Goal: Find contact information: Find contact information

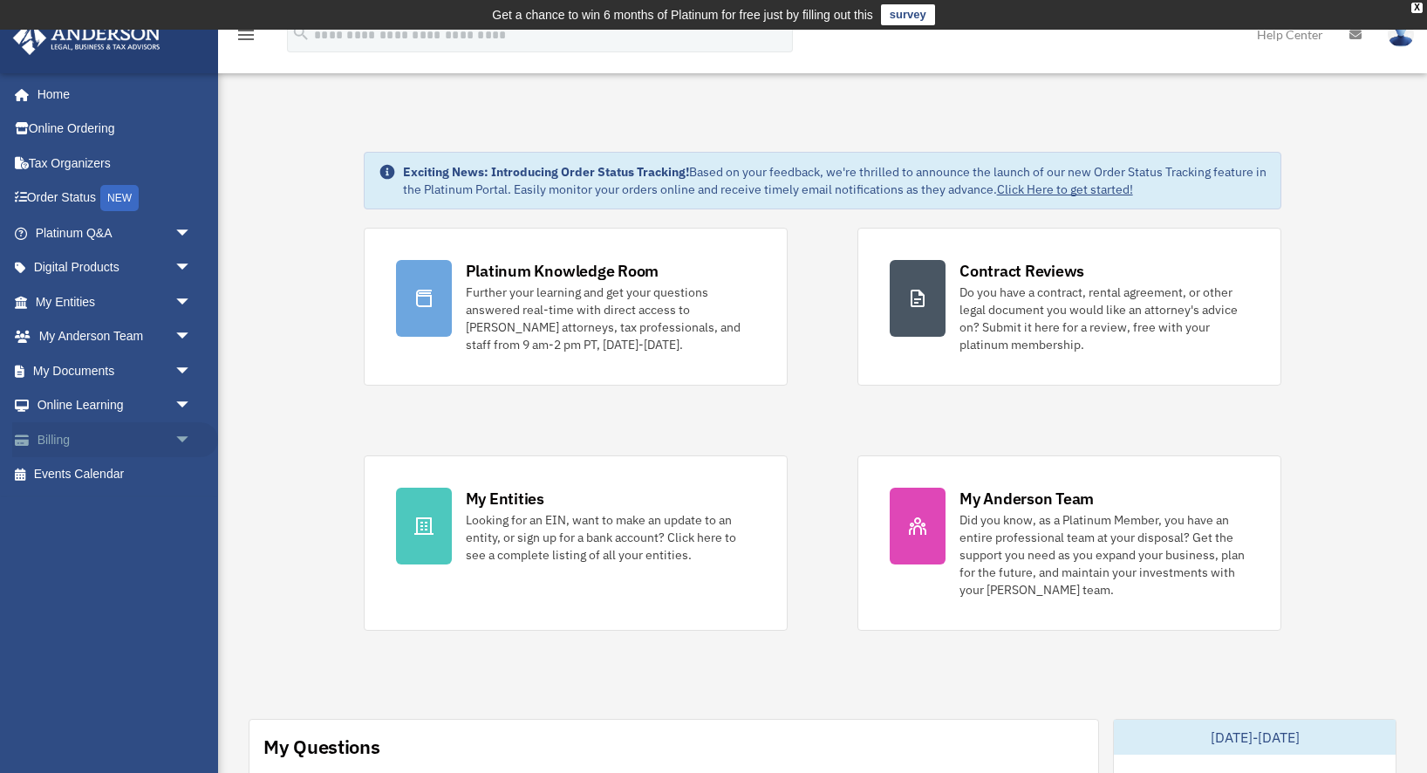
click at [163, 435] on link "Billing arrow_drop_down" at bounding box center [115, 439] width 206 height 35
click at [76, 439] on link "Billing arrow_drop_down" at bounding box center [115, 439] width 206 height 35
click at [181, 442] on span "arrow_drop_down" at bounding box center [191, 440] width 35 height 36
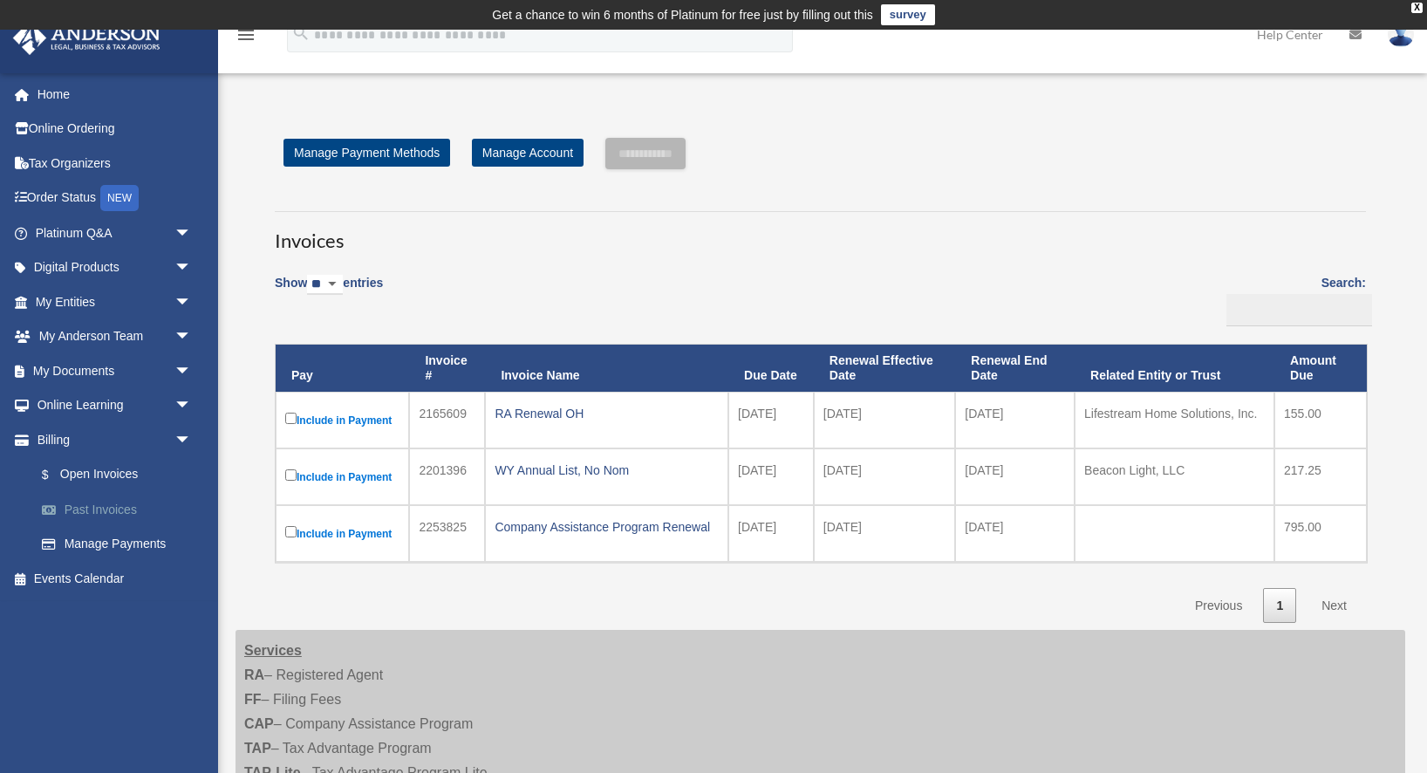
click at [114, 502] on link "Past Invoices" at bounding box center [121, 509] width 194 height 35
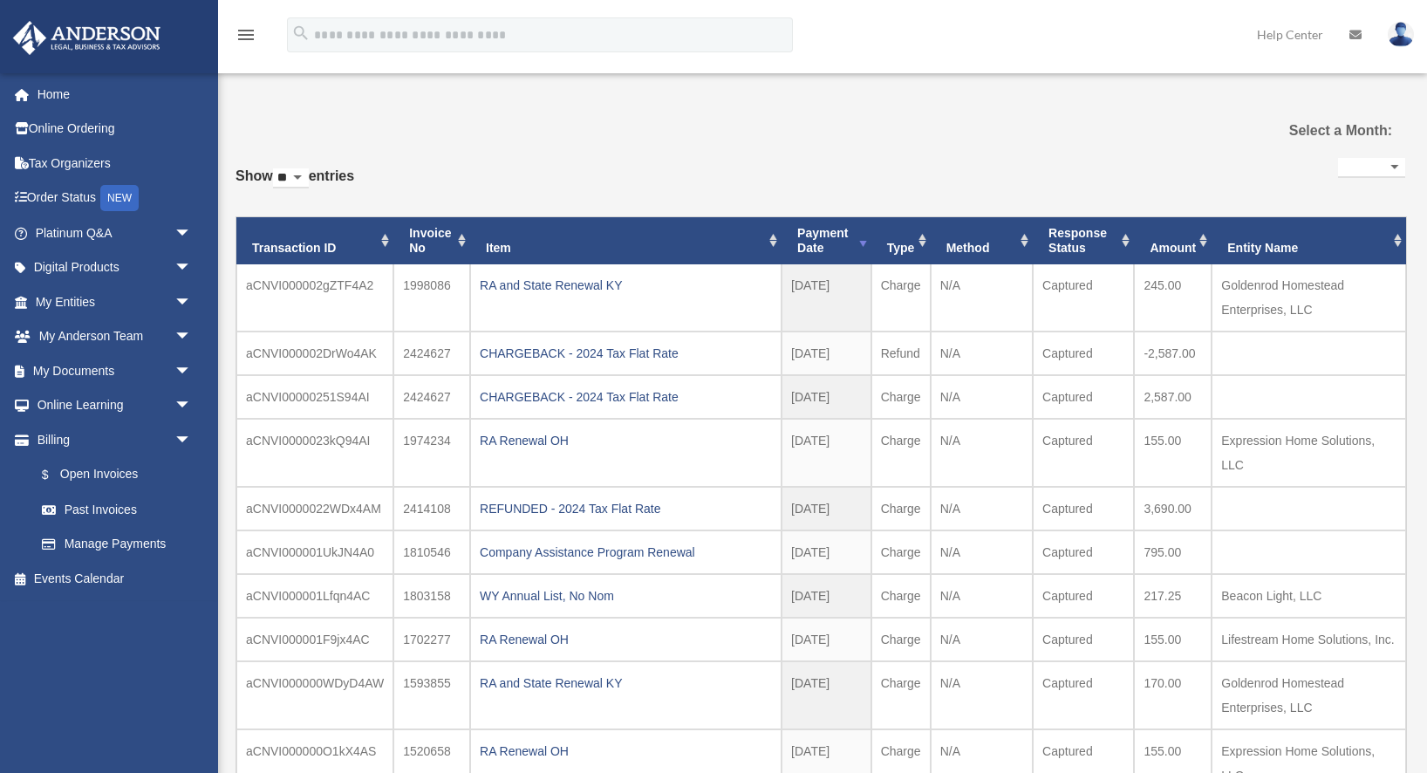
select select
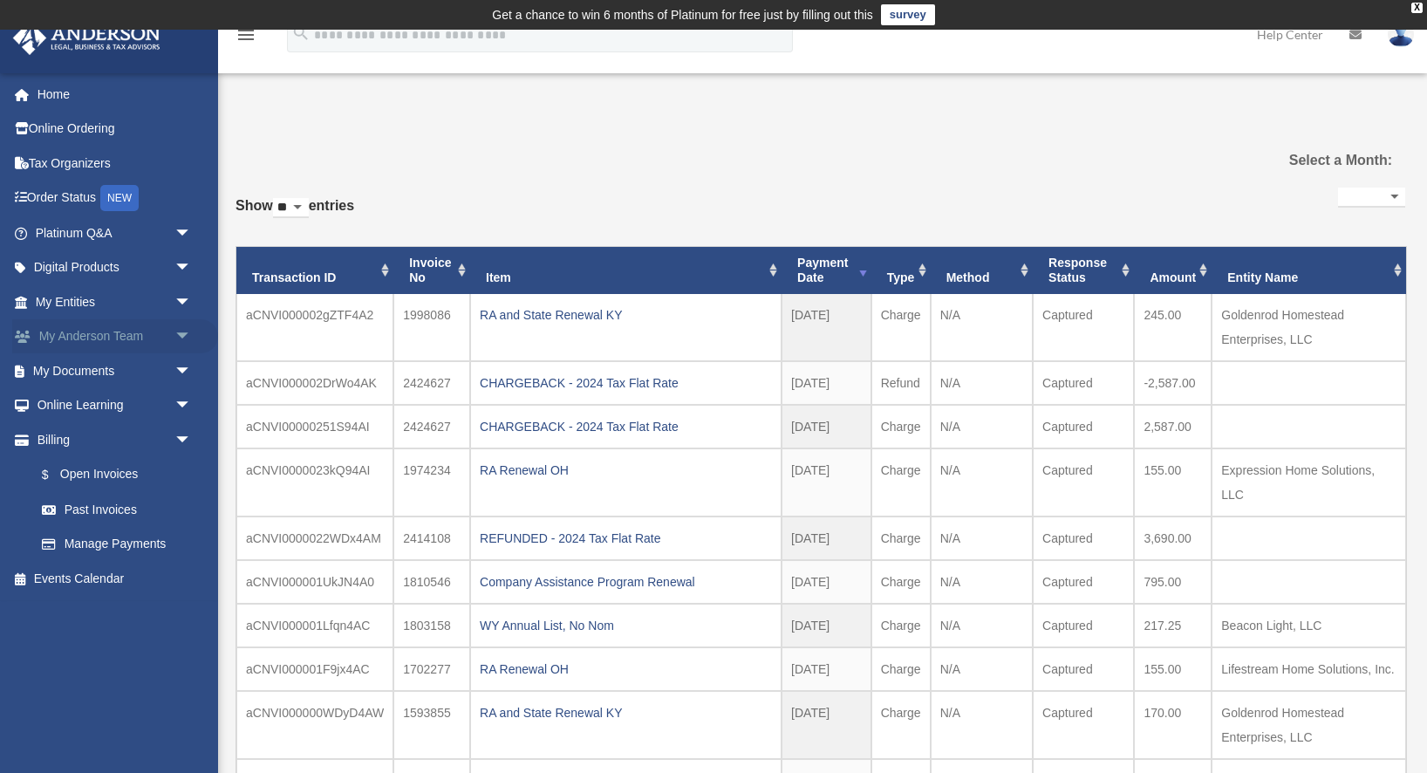
click at [174, 333] on span "arrow_drop_down" at bounding box center [191, 337] width 35 height 36
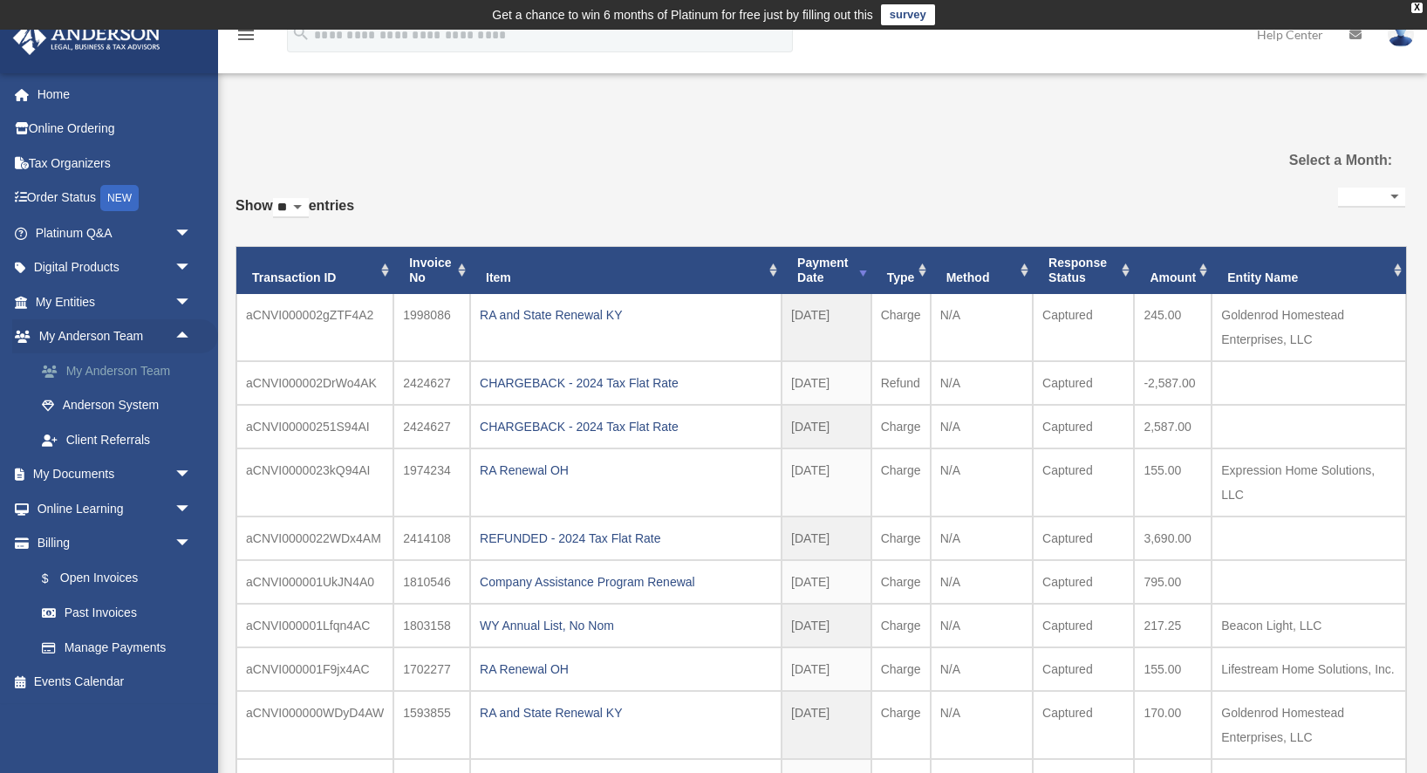
click at [148, 367] on link "My Anderson Team" at bounding box center [121, 370] width 194 height 35
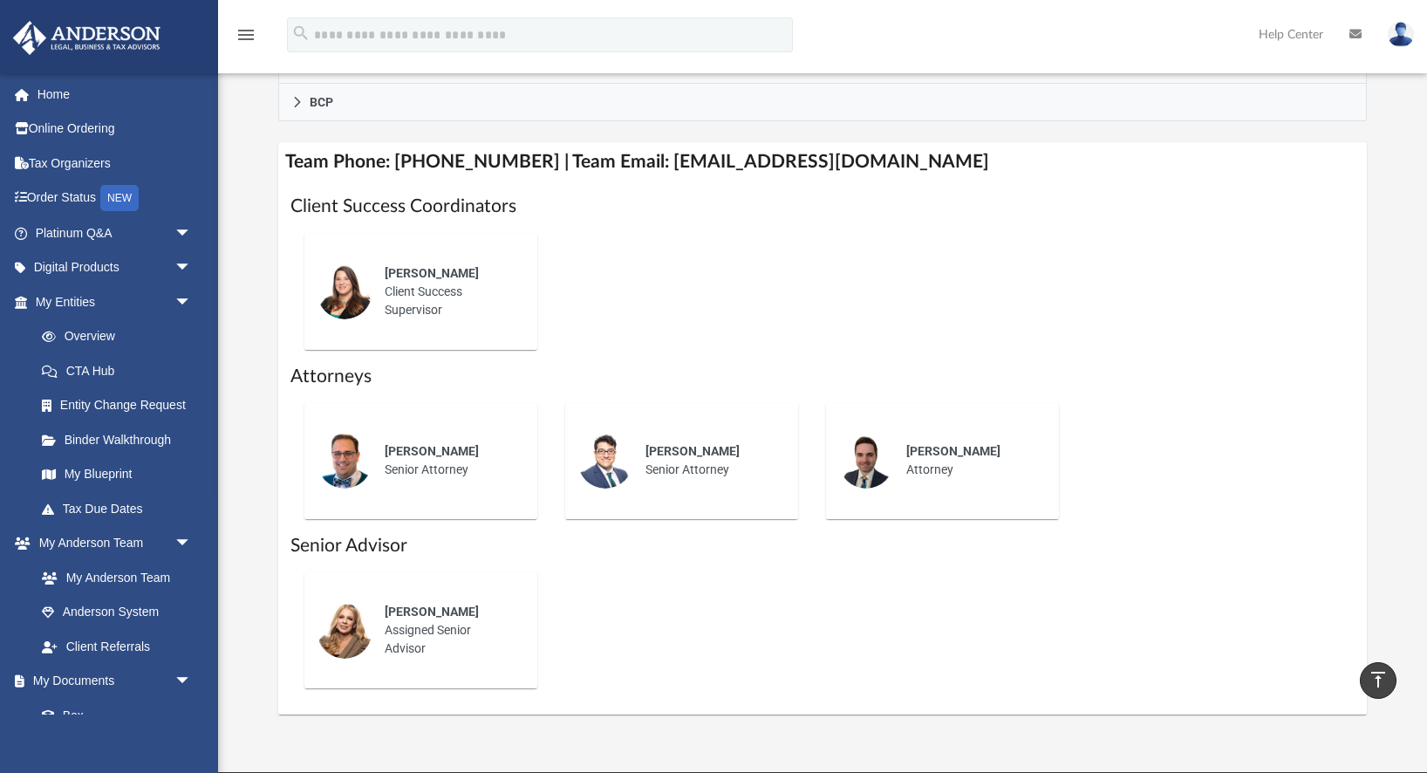
scroll to position [647, 0]
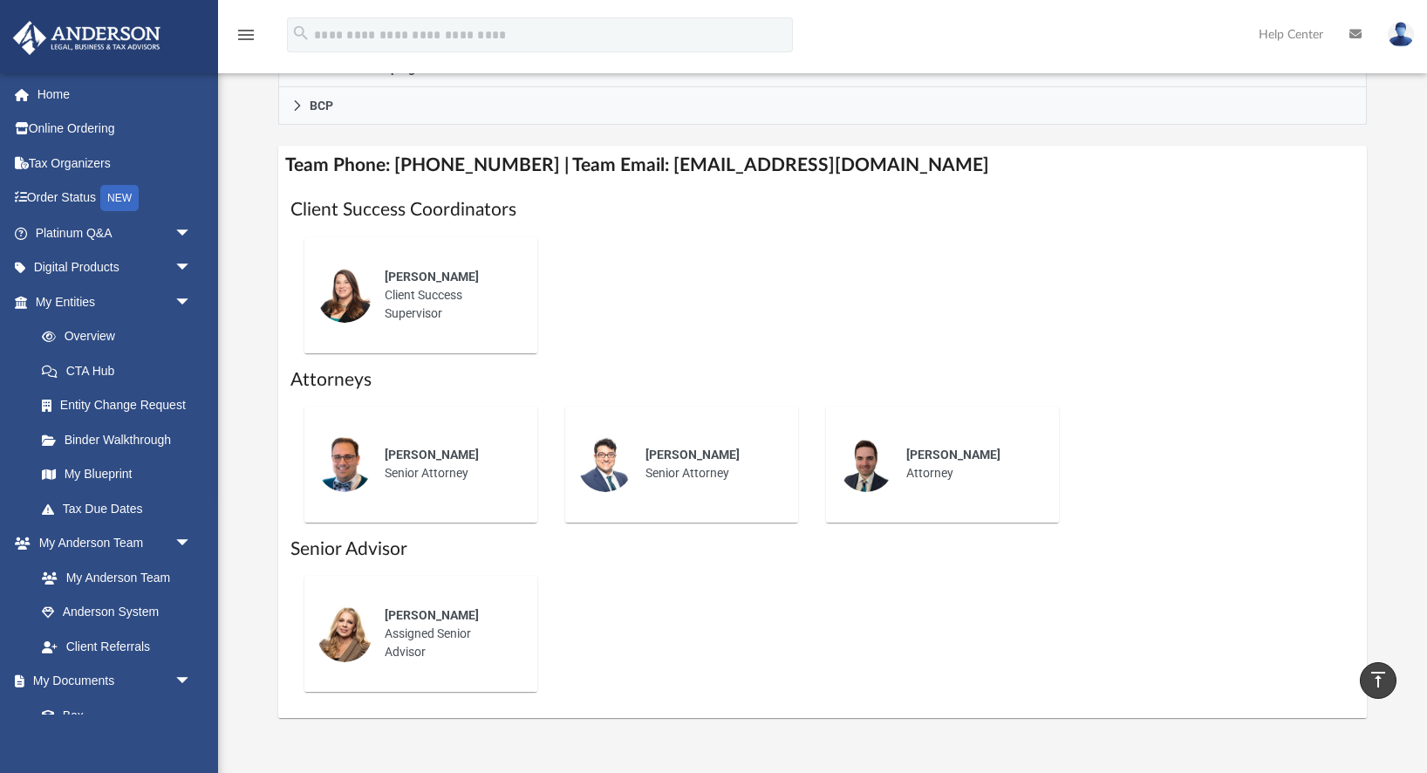
click at [434, 625] on div "[PERSON_NAME] Assigned Senior Advisor" at bounding box center [448, 633] width 153 height 79
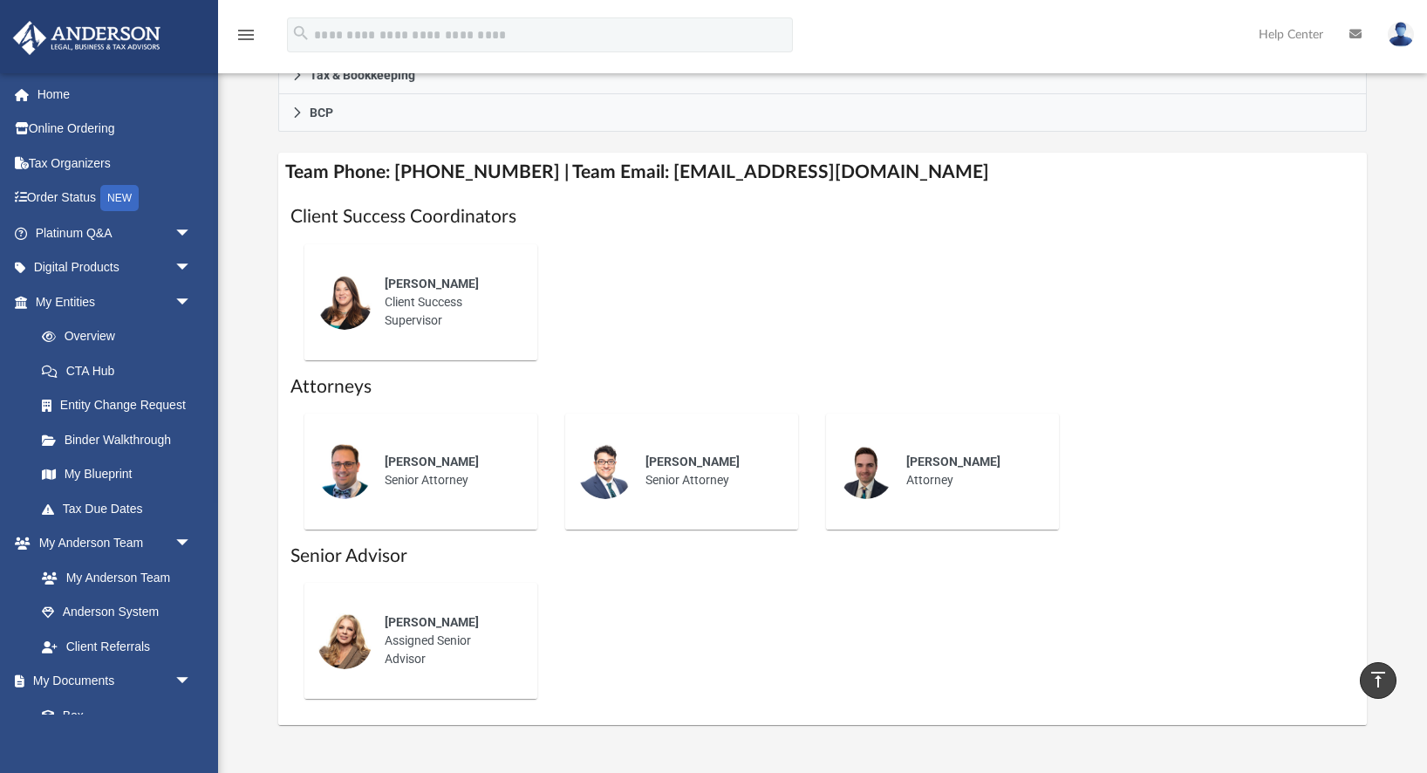
scroll to position [639, 0]
click at [353, 650] on img at bounding box center [345, 642] width 56 height 56
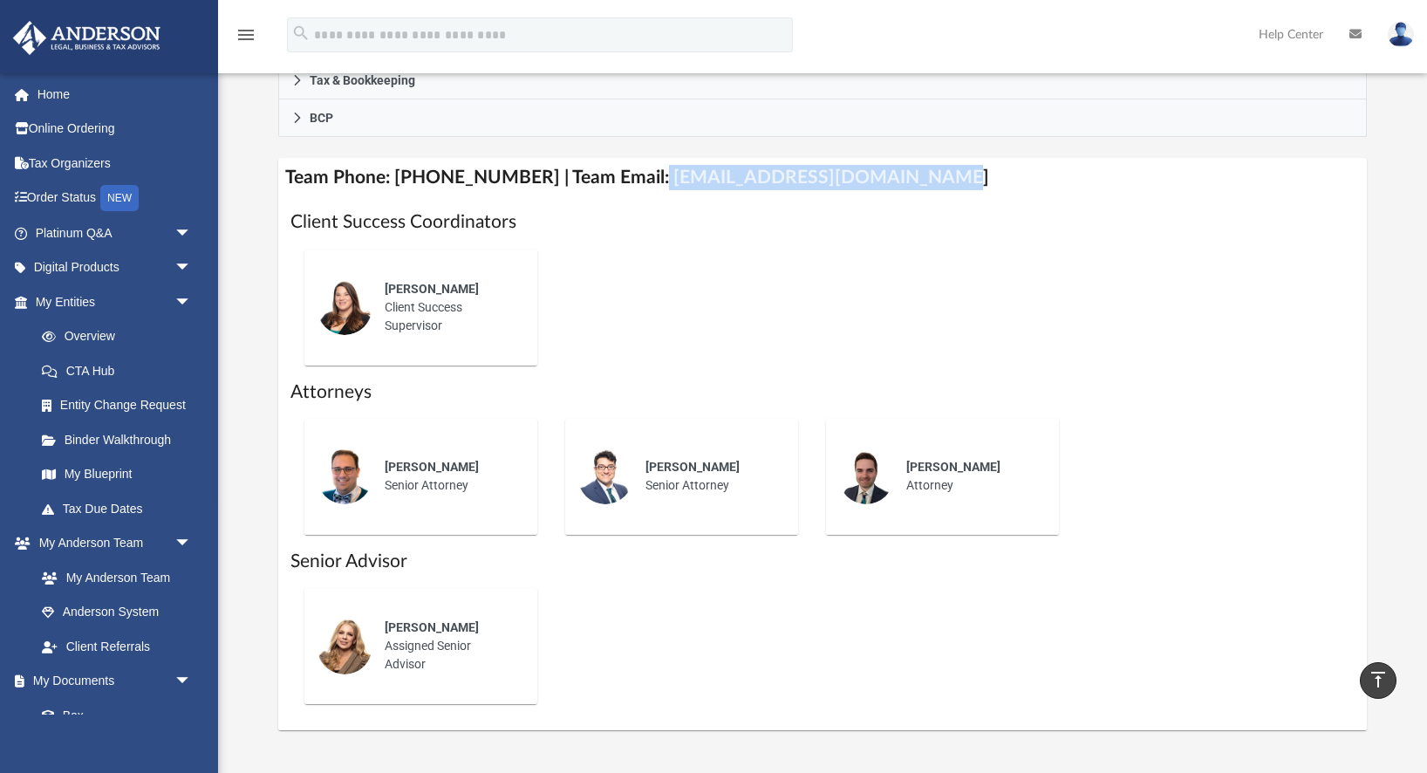
drag, startPoint x: 900, startPoint y: 174, endPoint x: 633, endPoint y: 166, distance: 267.1
click at [633, 167] on h4 "Team Phone: (725) 201-7544 | Team Email: myteam@andersonadvisors.com" at bounding box center [822, 177] width 1088 height 39
copy h4 "myteam@andersonadvisors.com"
